Goal: Task Accomplishment & Management: Manage account settings

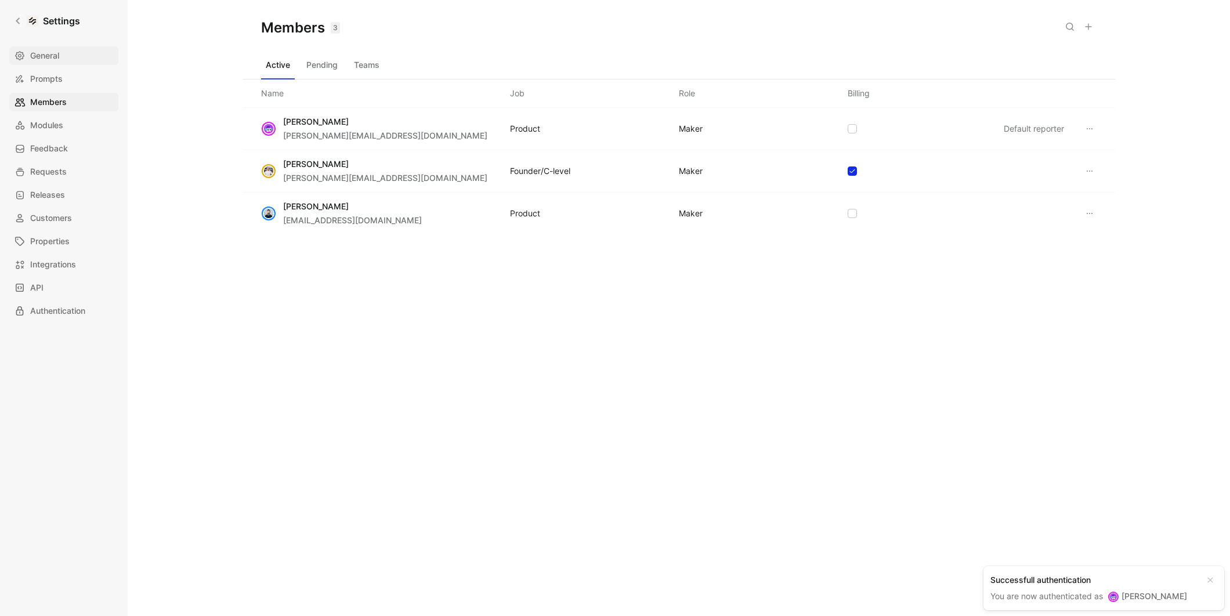
click at [74, 64] on link "General" at bounding box center [63, 55] width 109 height 19
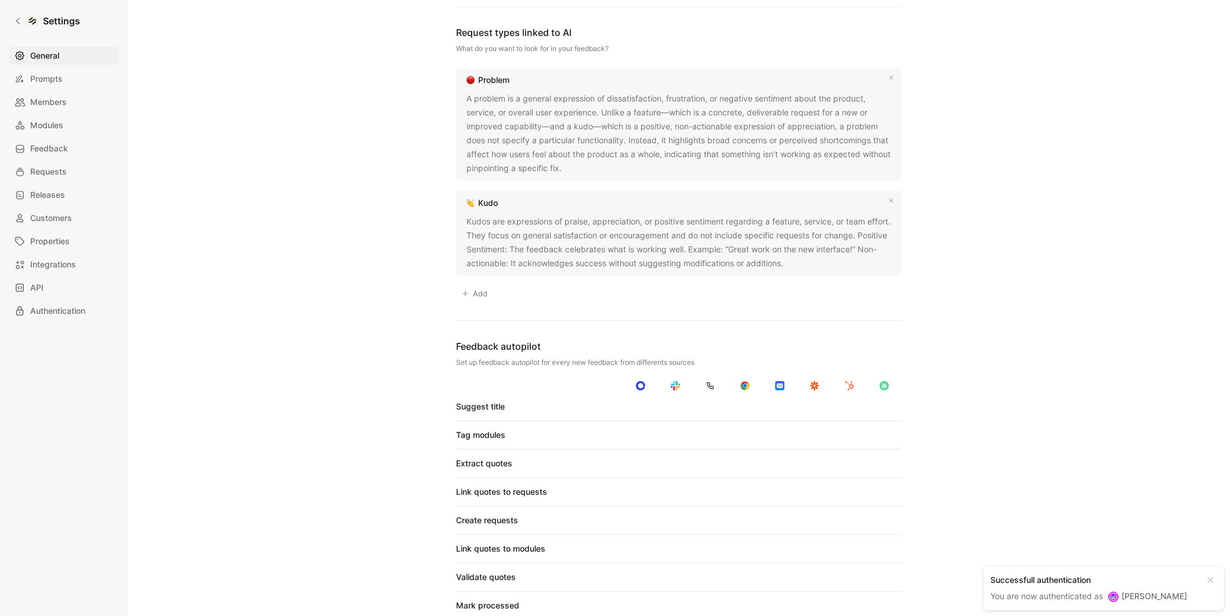
scroll to position [872, 0]
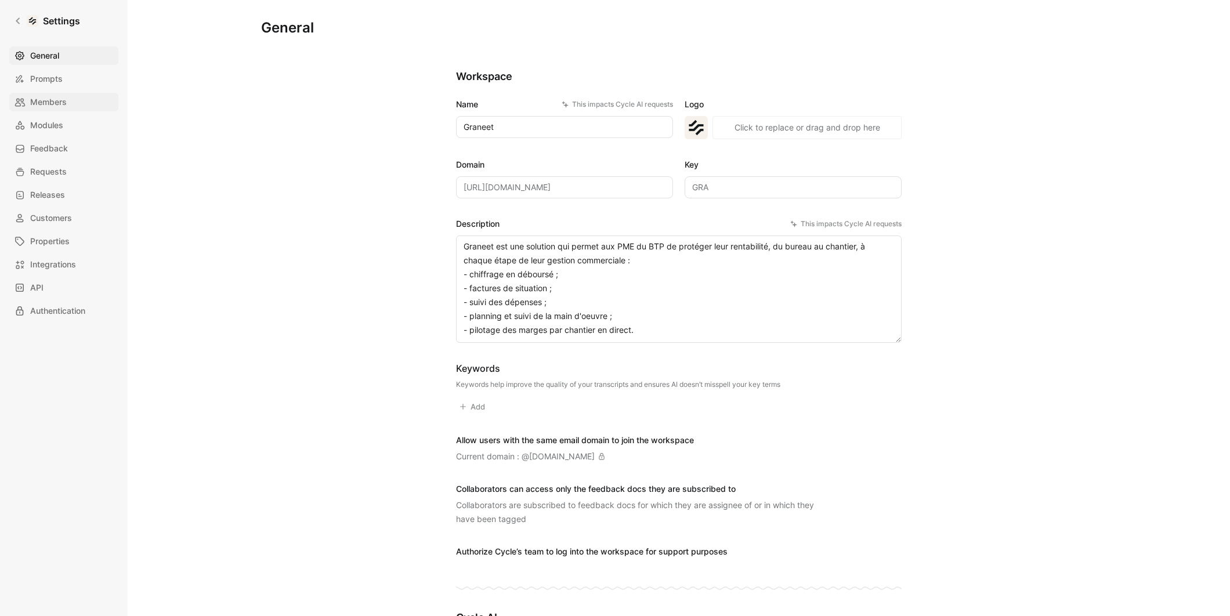
click at [69, 104] on link "Members" at bounding box center [63, 102] width 109 height 19
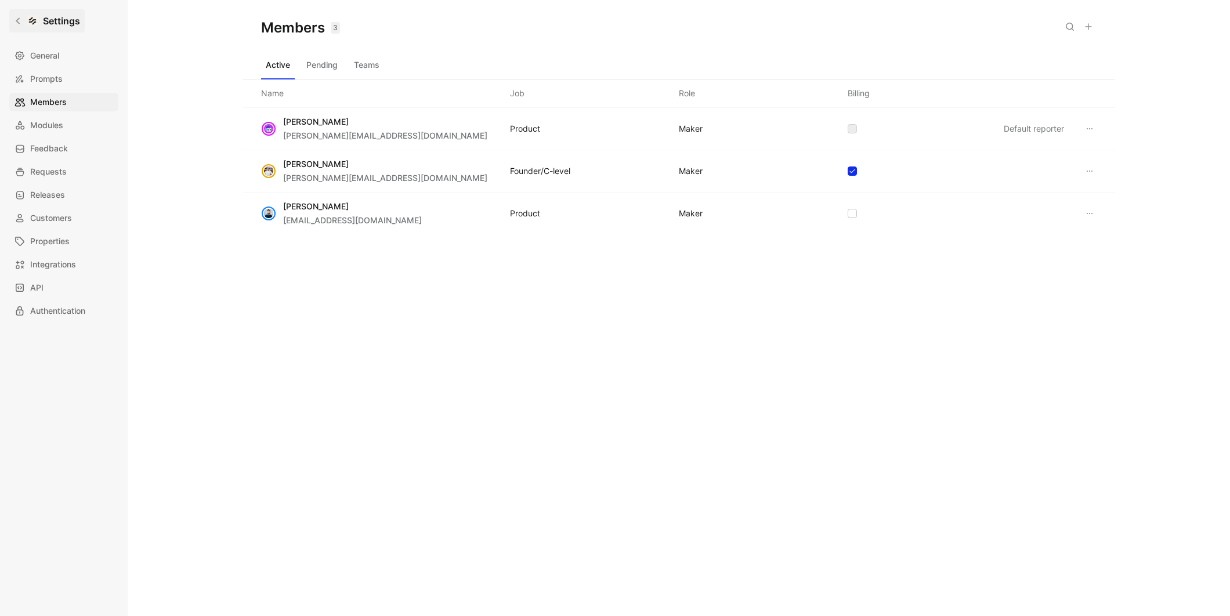
click at [16, 17] on icon at bounding box center [18, 21] width 8 height 8
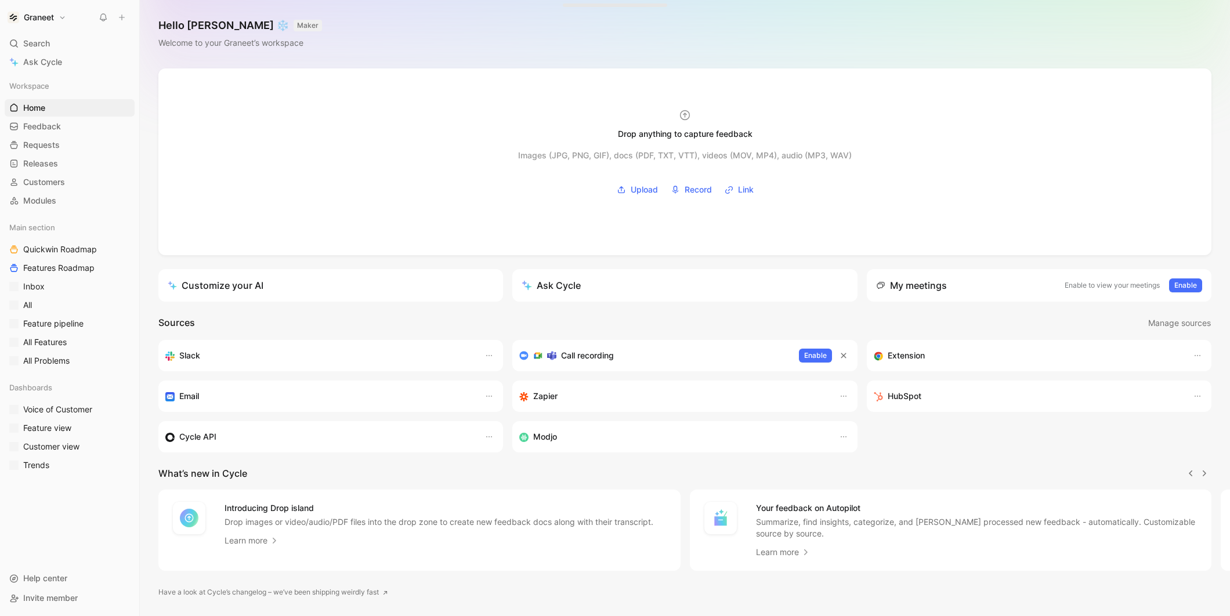
click at [51, 16] on h1 "Graneet" at bounding box center [39, 17] width 30 height 10
click at [41, 163] on div "Log out" at bounding box center [79, 163] width 143 height 19
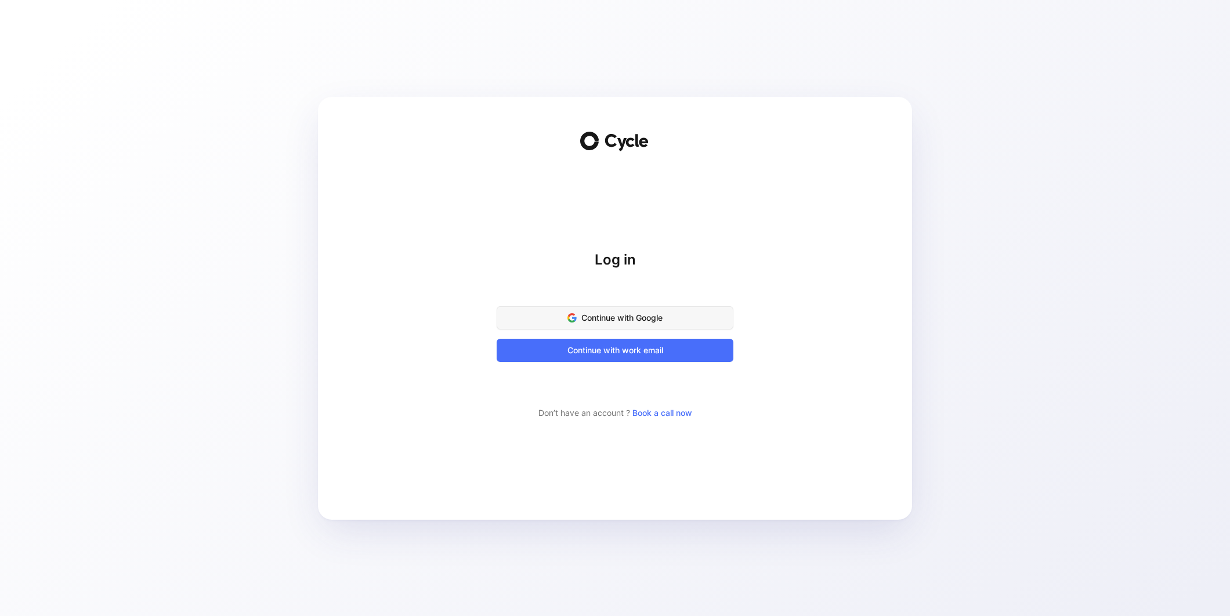
click at [697, 318] on span "Continue with Google" at bounding box center [615, 318] width 208 height 14
